Goal: Register for event/course

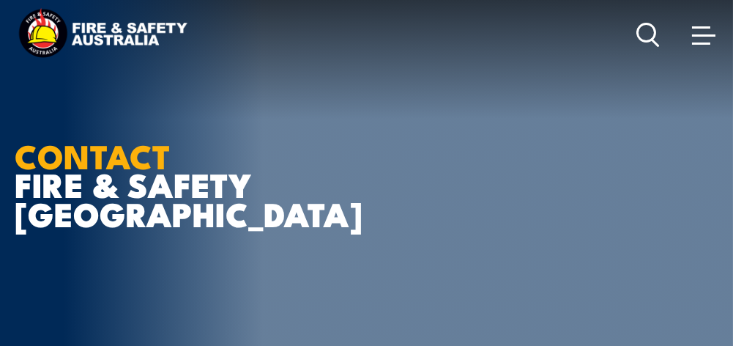
click at [645, 33] on icon at bounding box center [647, 35] width 23 height 24
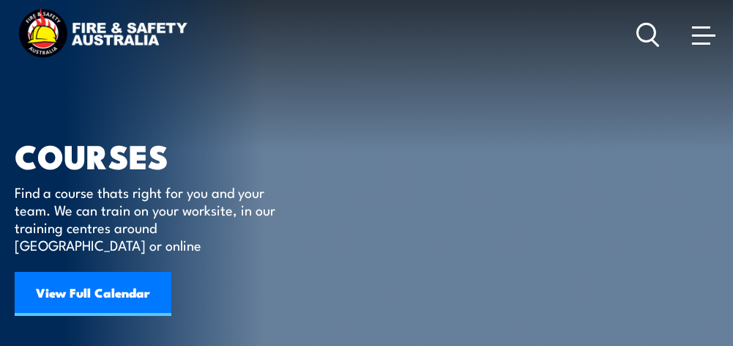
click at [122, 272] on link "View Full Calendar" at bounding box center [93, 294] width 157 height 44
click at [701, 37] on span at bounding box center [703, 34] width 23 height 16
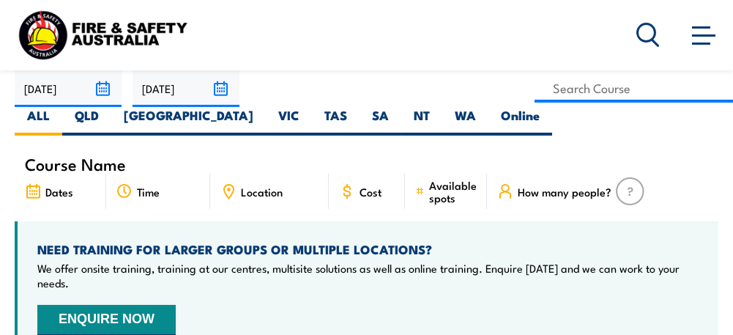
scroll to position [439, 0]
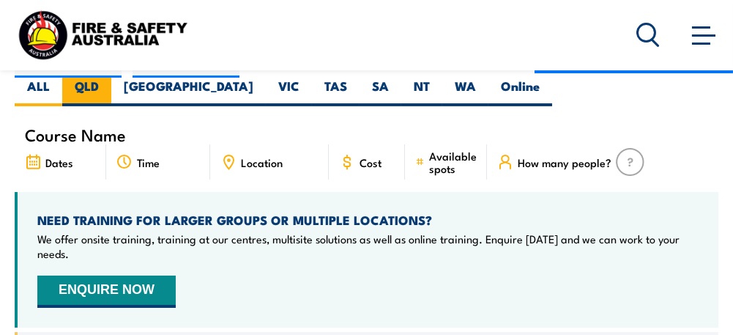
click at [77, 91] on label "QLD" at bounding box center [86, 92] width 49 height 29
click at [99, 87] on input "QLD" at bounding box center [104, 83] width 10 height 10
radio input "true"
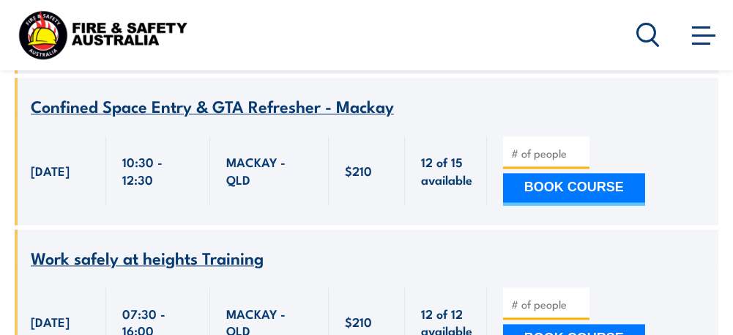
scroll to position [6735, 0]
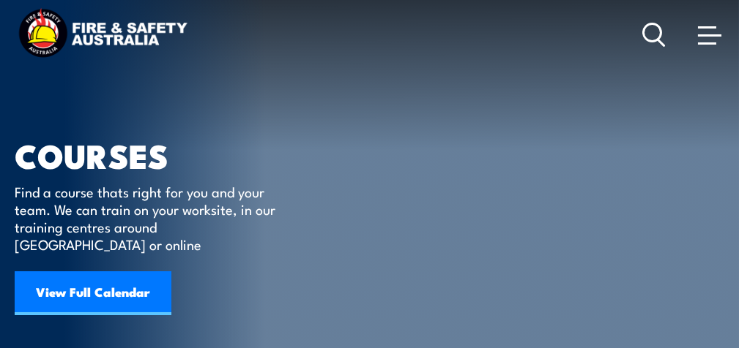
click at [648, 34] on icon at bounding box center [653, 35] width 23 height 24
click at [592, 149] on article "COURSES Find a course thats right for you and your team. We can train on your w…" at bounding box center [369, 213] width 709 height 427
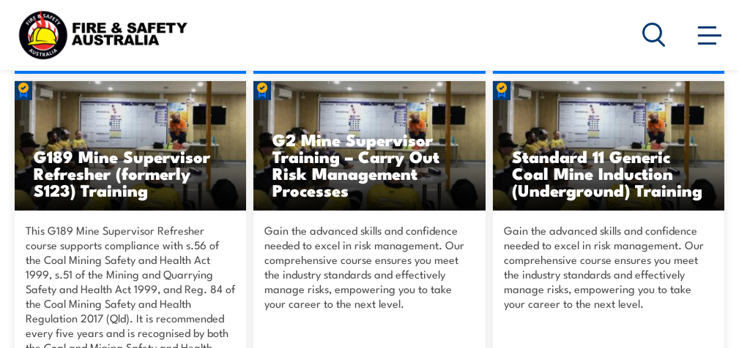
scroll to position [732, 0]
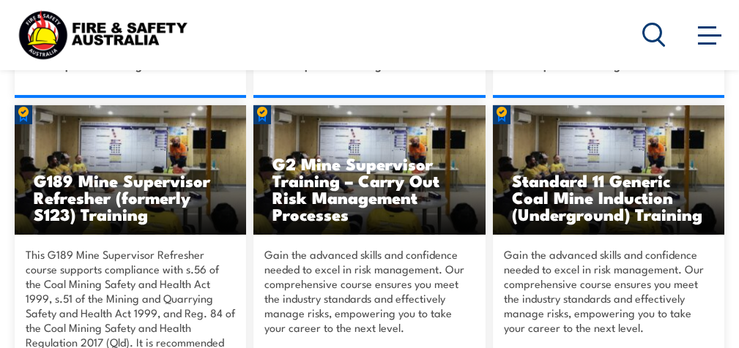
click at [593, 172] on h3 "Standard 11 Generic Coal Mine Induction (Underground) Training" at bounding box center [608, 197] width 193 height 51
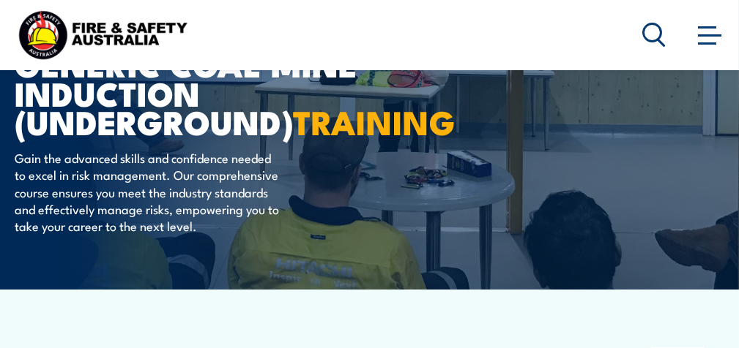
scroll to position [117, 0]
